Goal: Obtain resource: Download file/media

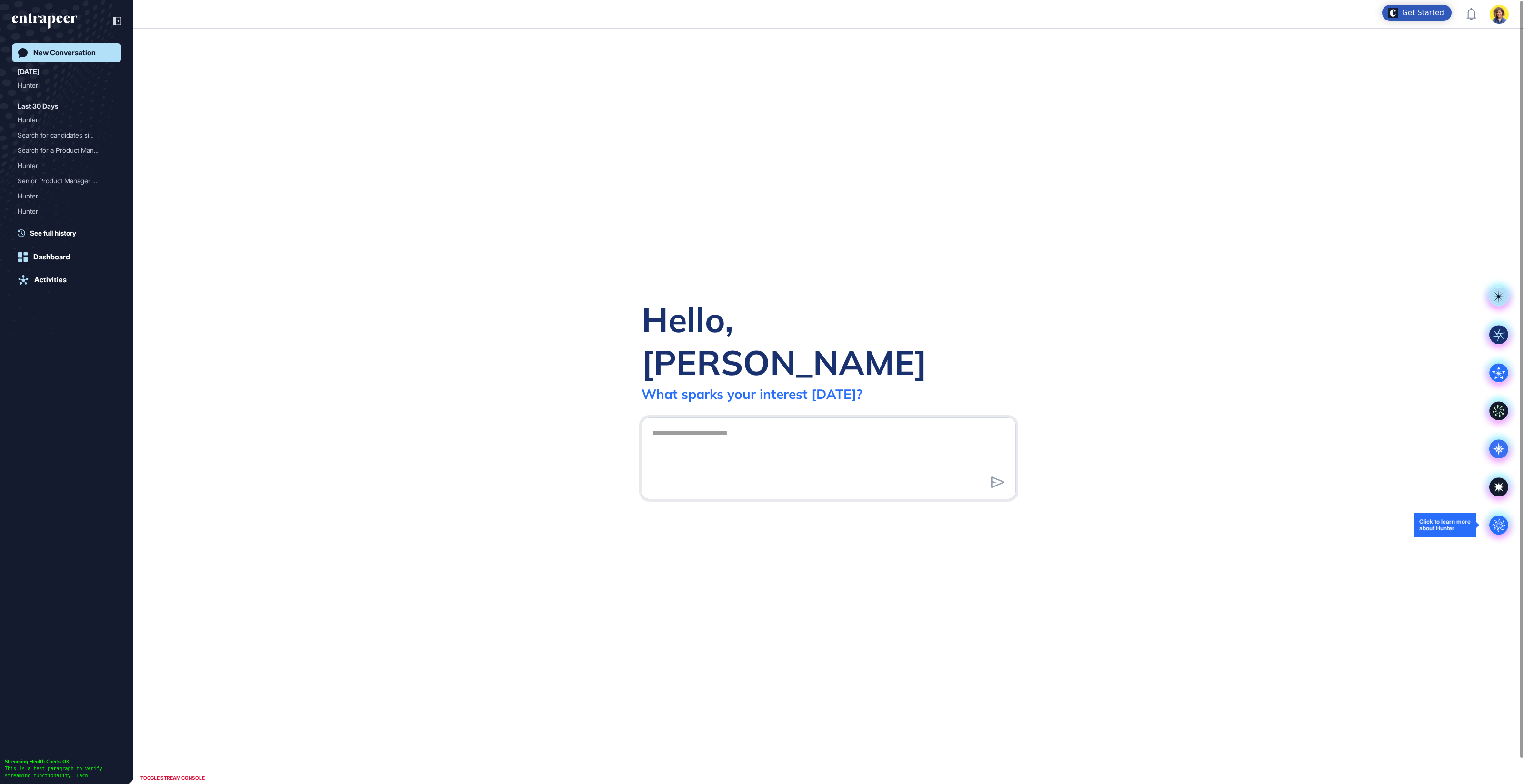
click at [1499, 532] on circle at bounding box center [1498, 525] width 19 height 19
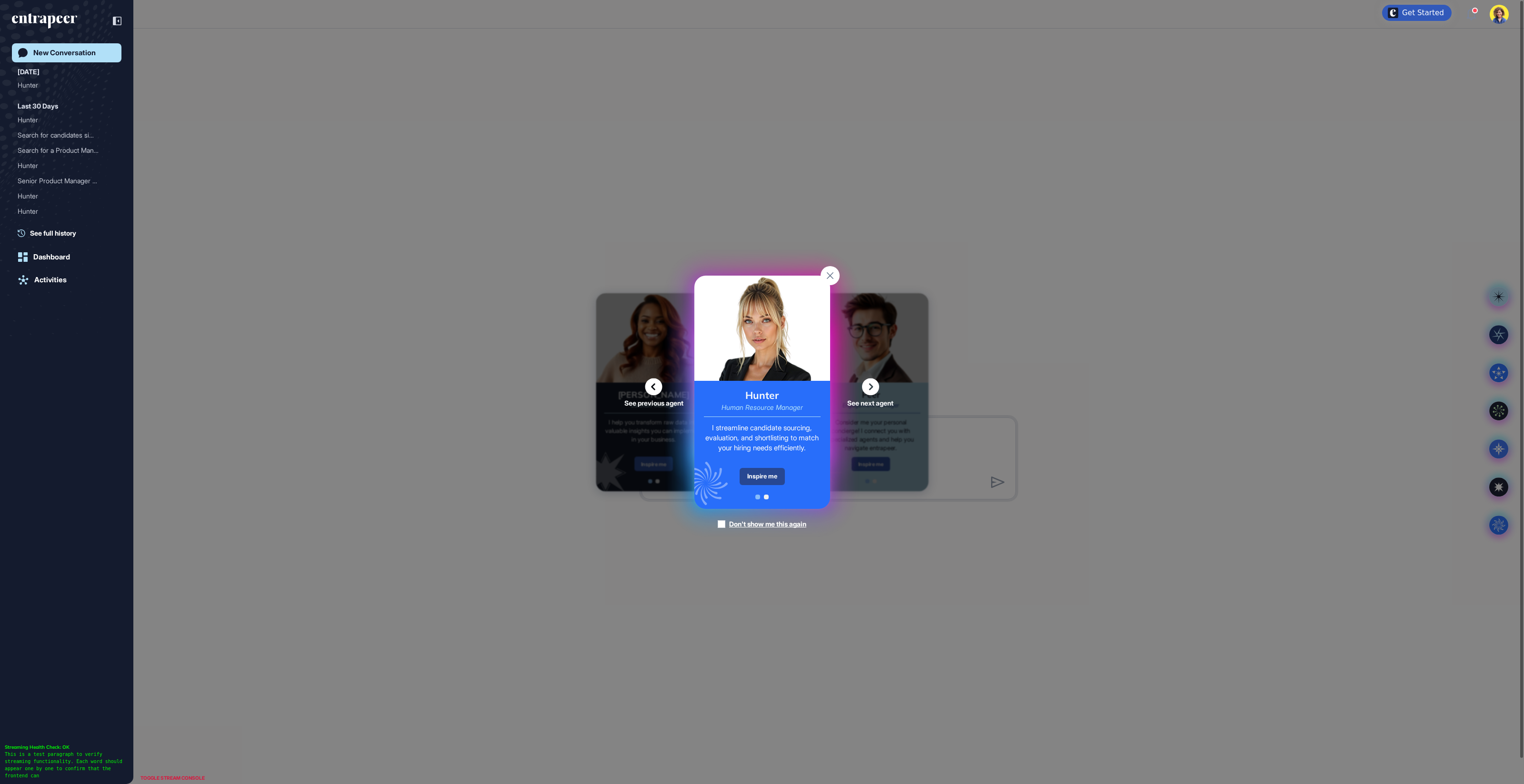
click at [745, 469] on div "Inspire me" at bounding box center [762, 477] width 45 height 17
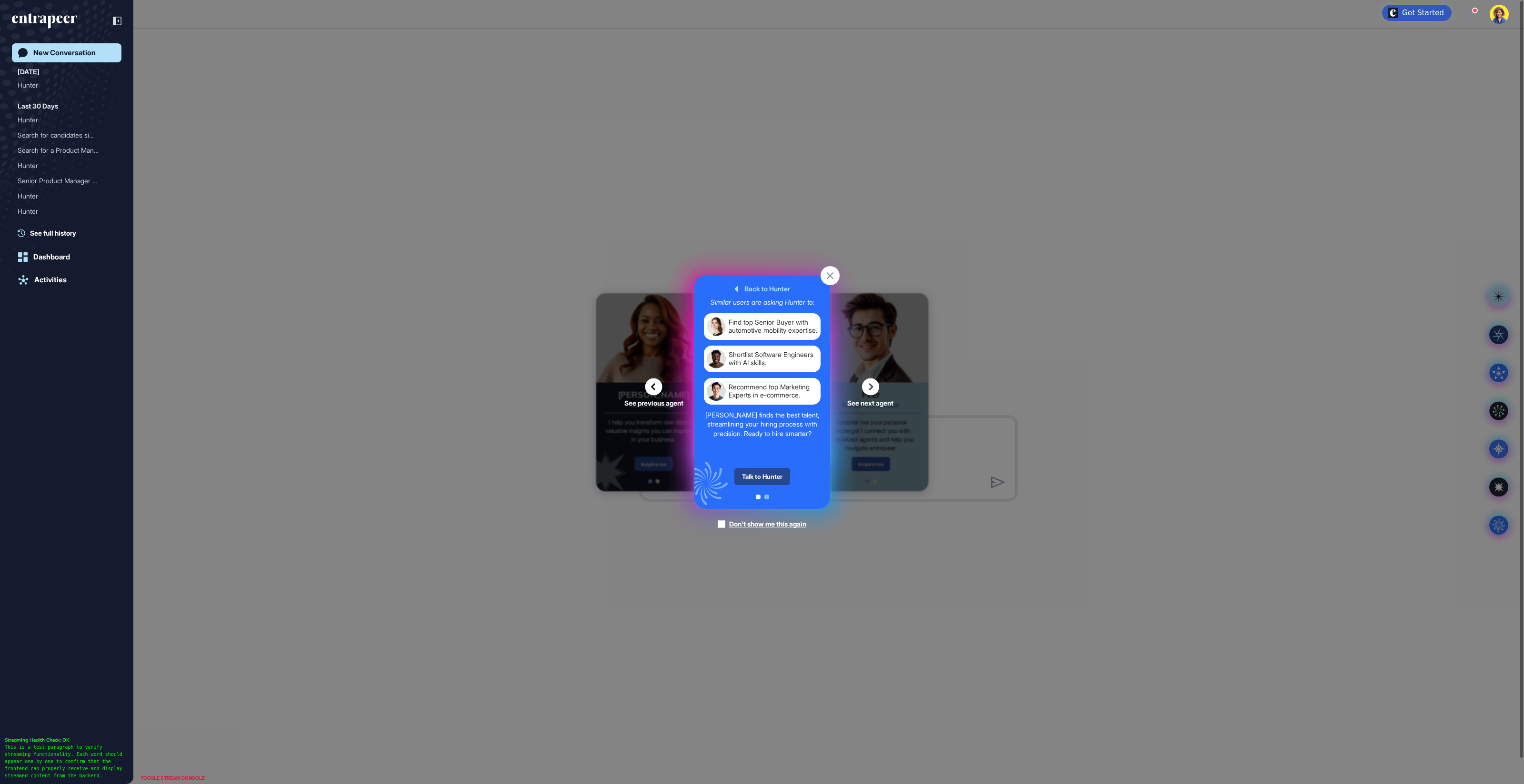
click at [746, 471] on div "Talk to Hunter" at bounding box center [762, 477] width 56 height 17
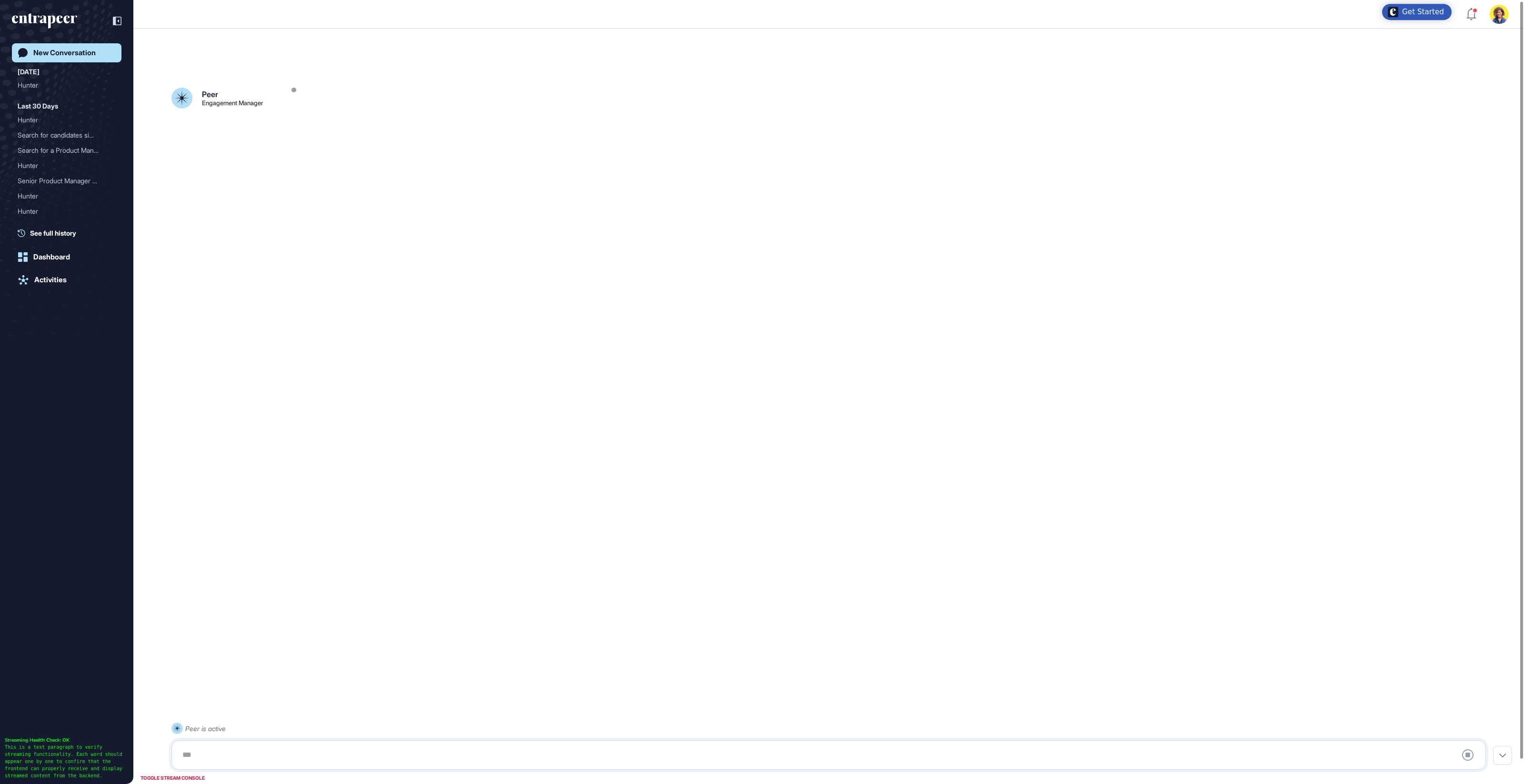
scroll to position [26, 0]
click at [1504, 394] on rect at bounding box center [1483, 401] width 66 height 19
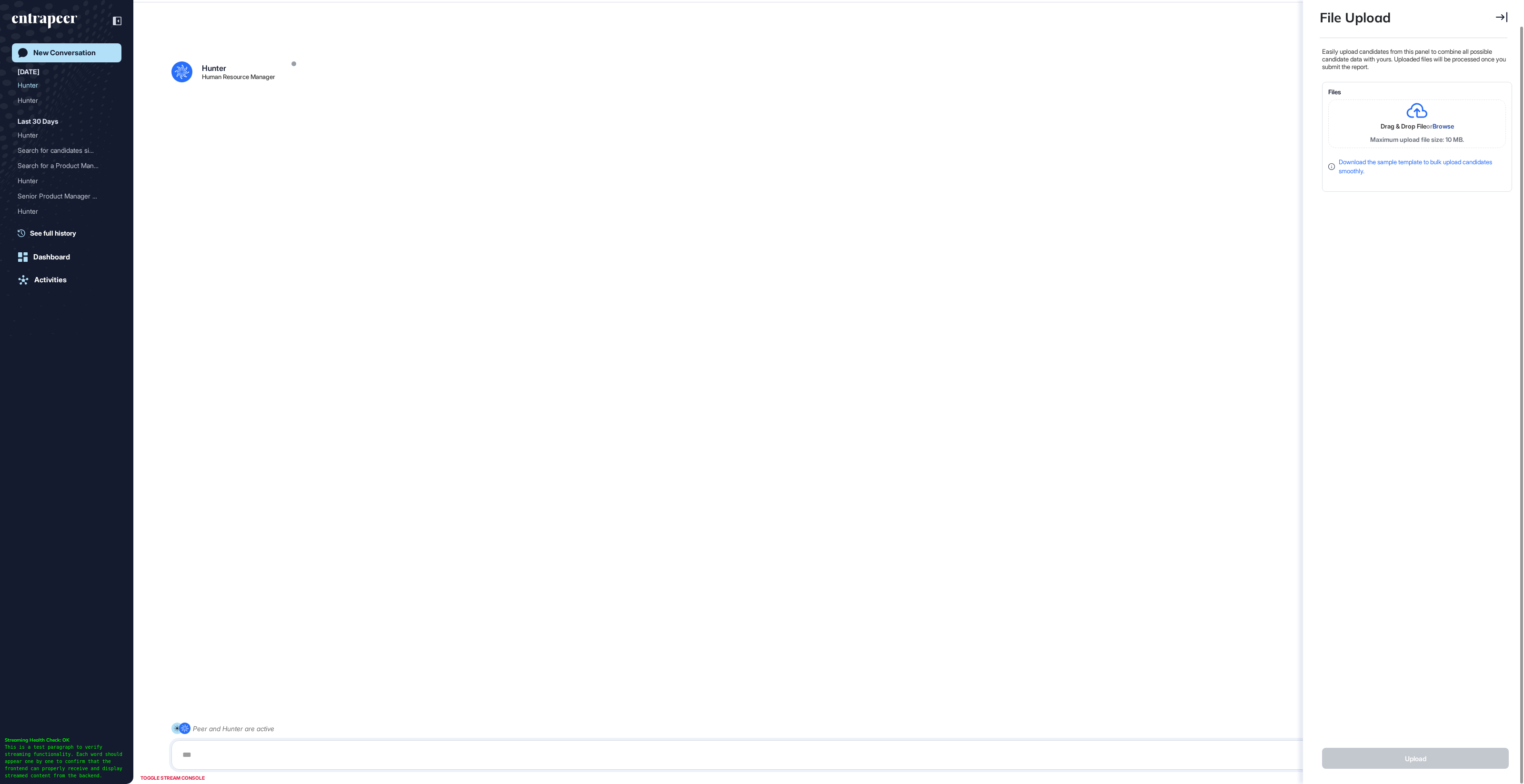
scroll to position [4, 1]
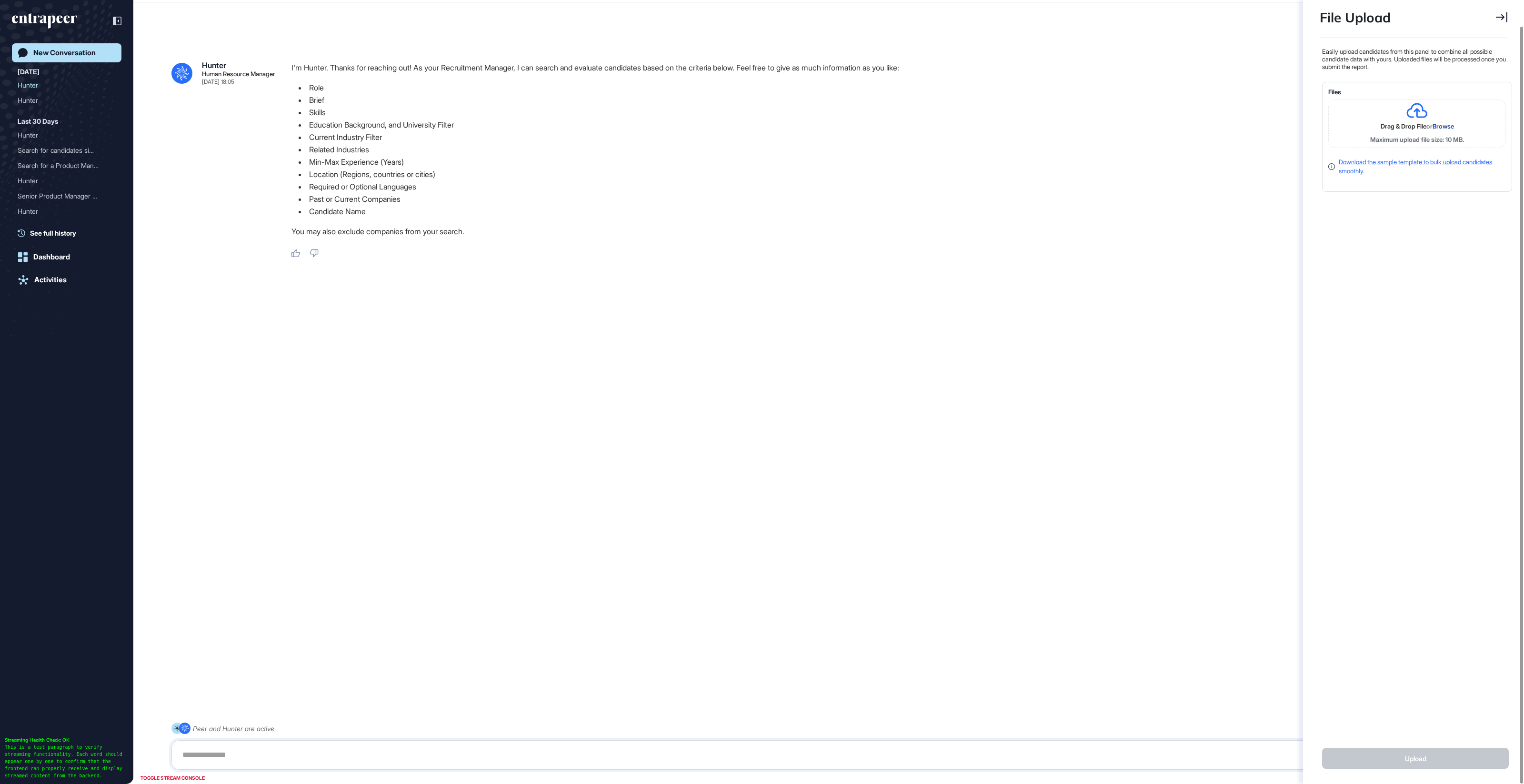
click at [1427, 158] on link "Download the sample template to bulk upload candidates smoothly." at bounding box center [1415, 166] width 153 height 17
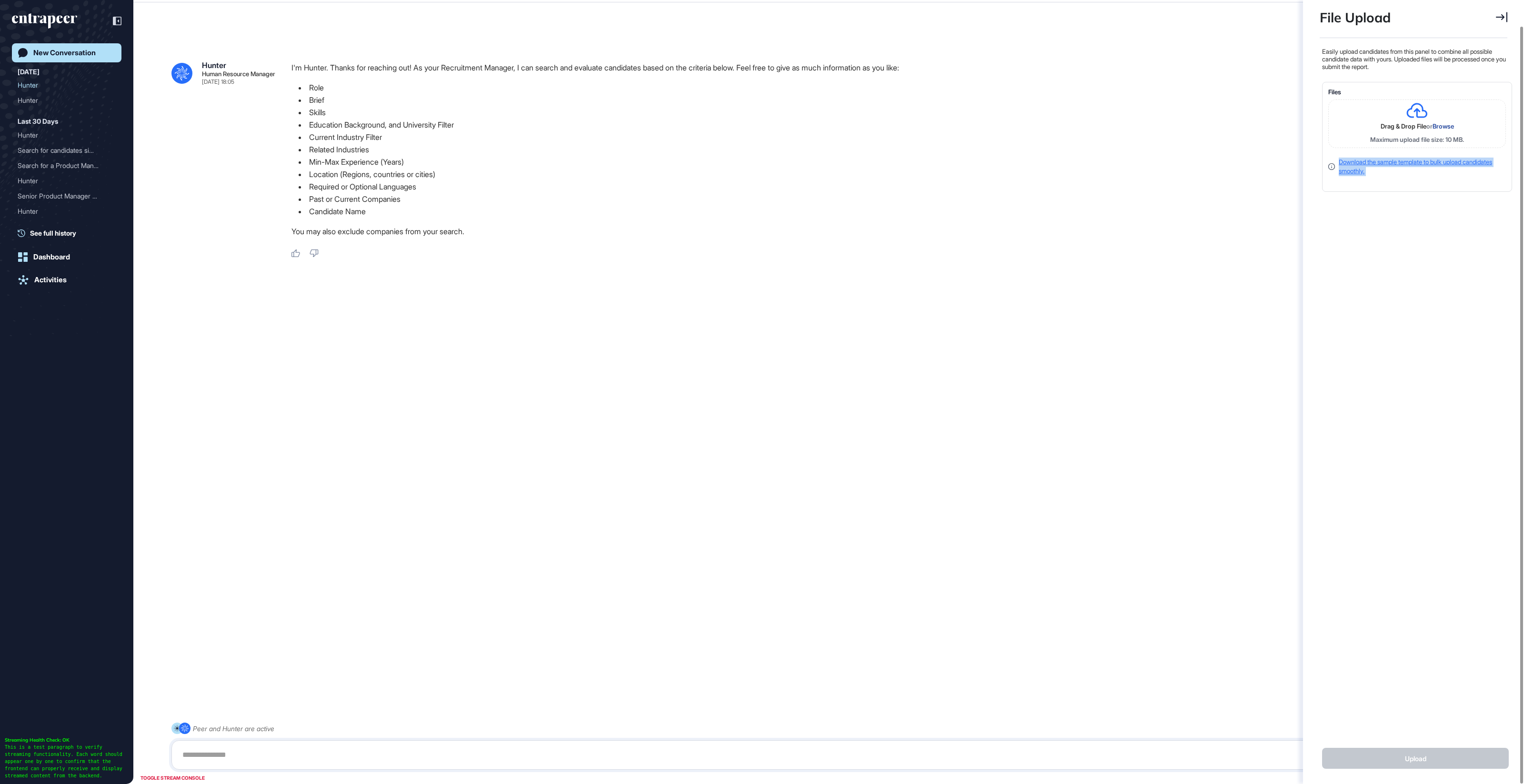
click at [1427, 158] on link "Download the sample template to bulk upload candidates smoothly." at bounding box center [1415, 166] width 153 height 17
click at [1424, 161] on link "Download the sample template to bulk upload candidates smoothly." at bounding box center [1415, 166] width 153 height 17
click at [1417, 203] on div "Easily upload candidates from this panel to combine all possible candidate data…" at bounding box center [1416, 385] width 193 height 675
click at [1417, 199] on div "Easily upload candidates from this panel to combine all possible candidate data…" at bounding box center [1416, 385] width 193 height 675
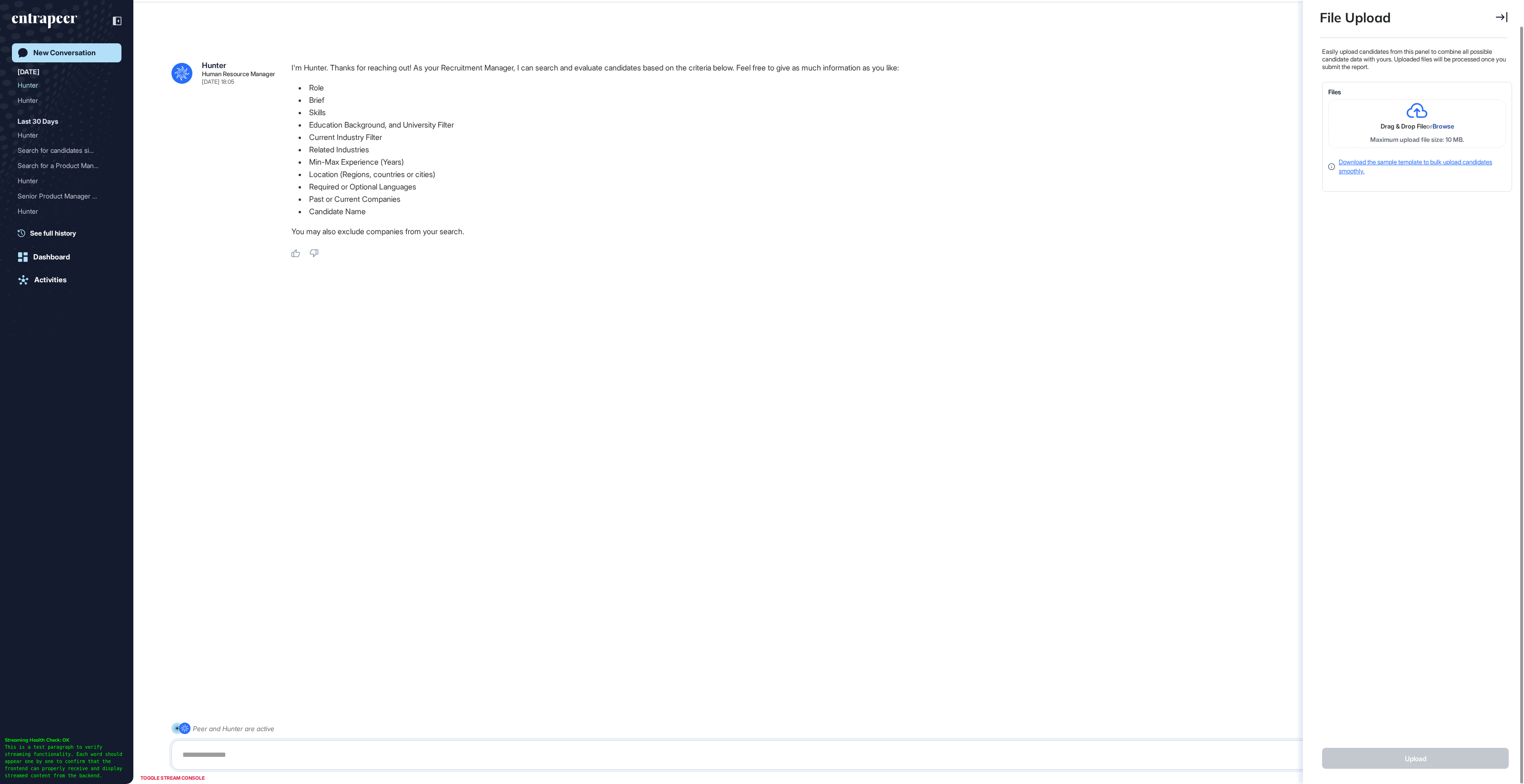
click at [1372, 163] on link "Download the sample template to bulk upload candidates smoothly." at bounding box center [1415, 166] width 153 height 17
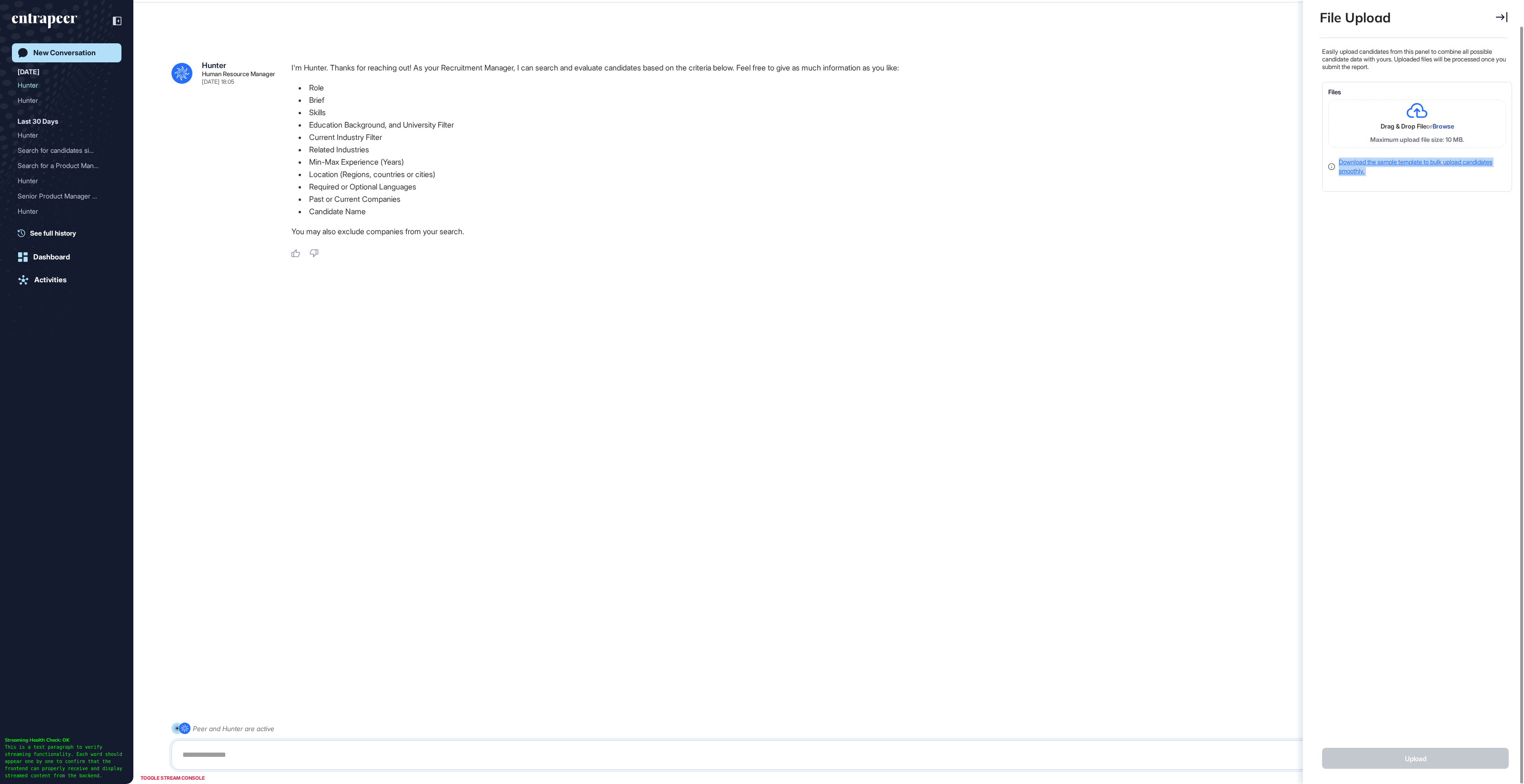
click at [1372, 163] on link "Download the sample template to bulk upload candidates smoothly." at bounding box center [1415, 166] width 153 height 17
click at [1423, 233] on div "Easily upload candidates from this panel to combine all possible candidate data…" at bounding box center [1416, 385] width 193 height 675
click at [1430, 200] on div "Easily upload candidates from this panel to combine all possible candidate data…" at bounding box center [1416, 385] width 193 height 675
click at [1405, 164] on link "Download the sample template to bulk upload candidates smoothly." at bounding box center [1415, 166] width 153 height 17
